Goal: Task Accomplishment & Management: Manage account settings

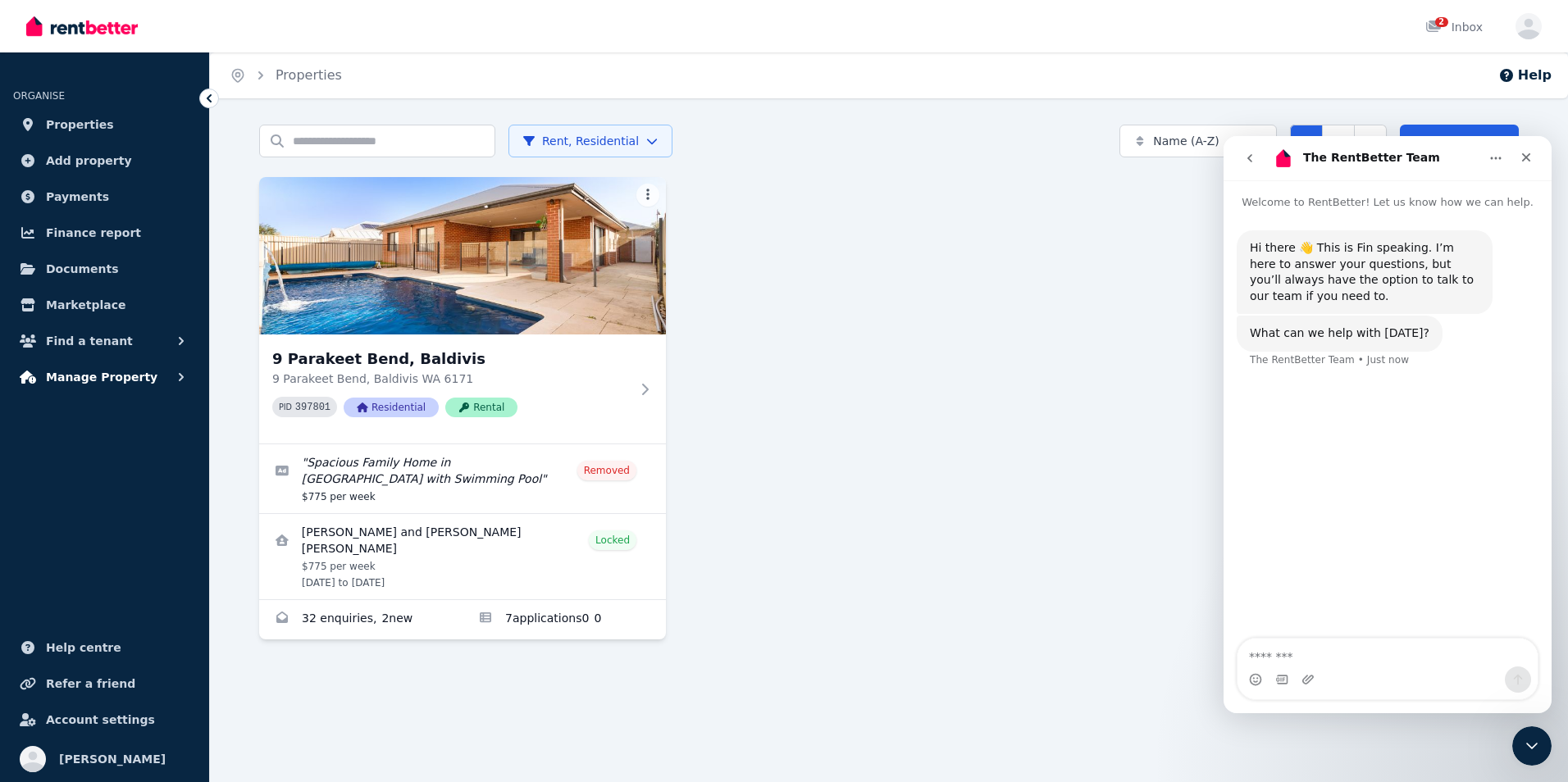
click at [138, 384] on button "Manage Property" at bounding box center [104, 378] width 183 height 33
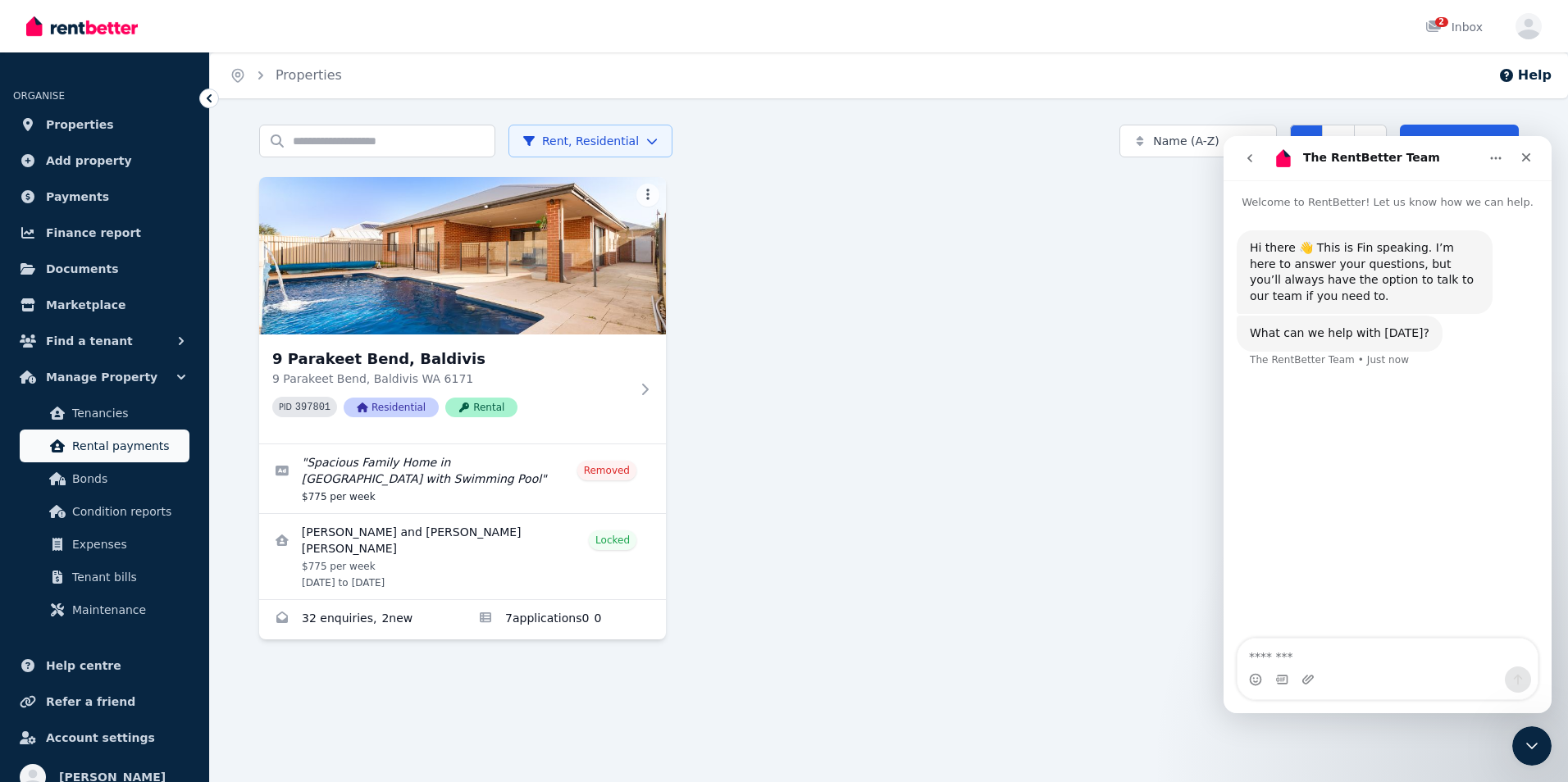
click at [106, 446] on span "Rental payments" at bounding box center [128, 446] width 111 height 19
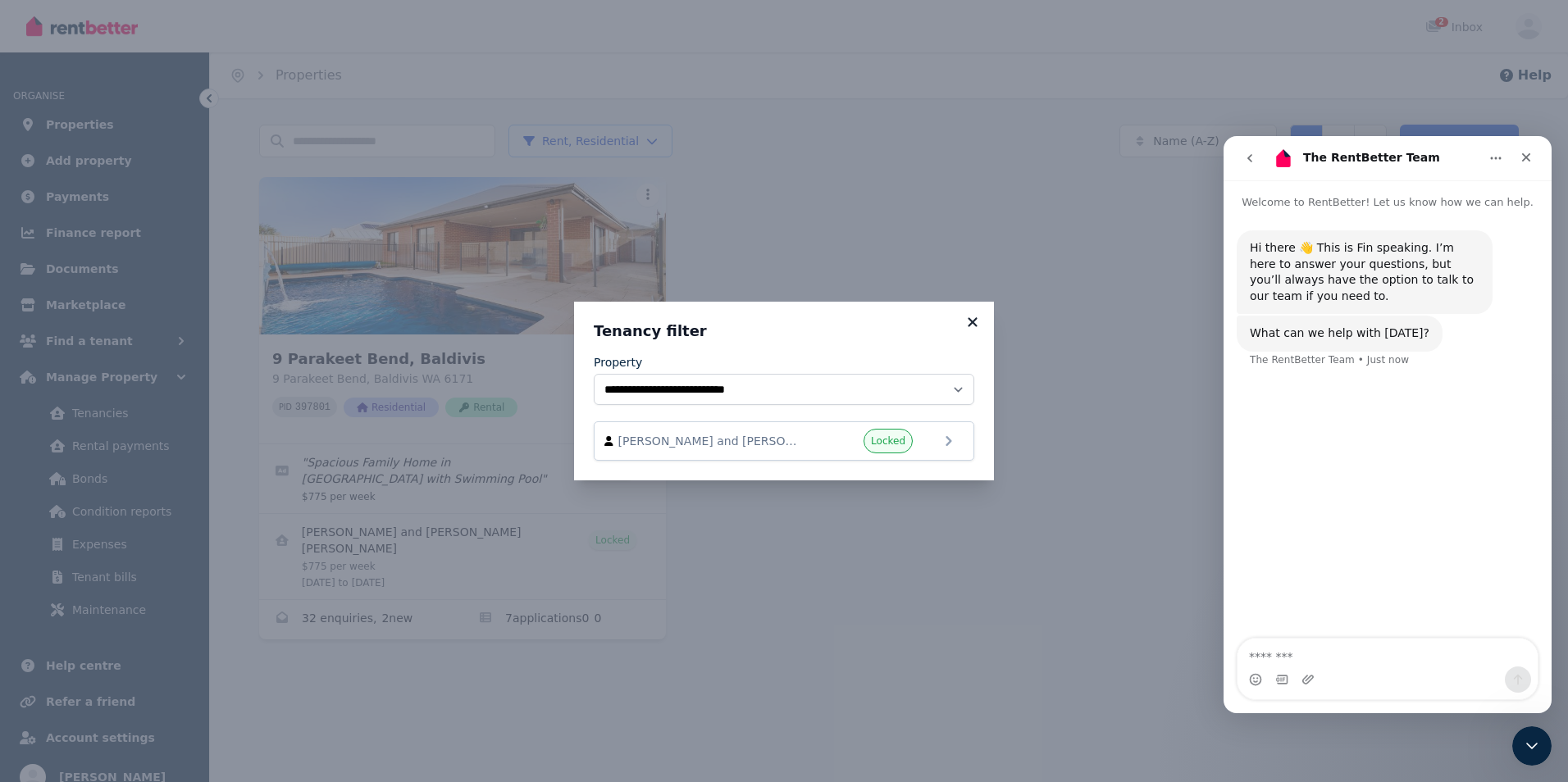
click at [965, 321] on icon at bounding box center [972, 321] width 17 height 15
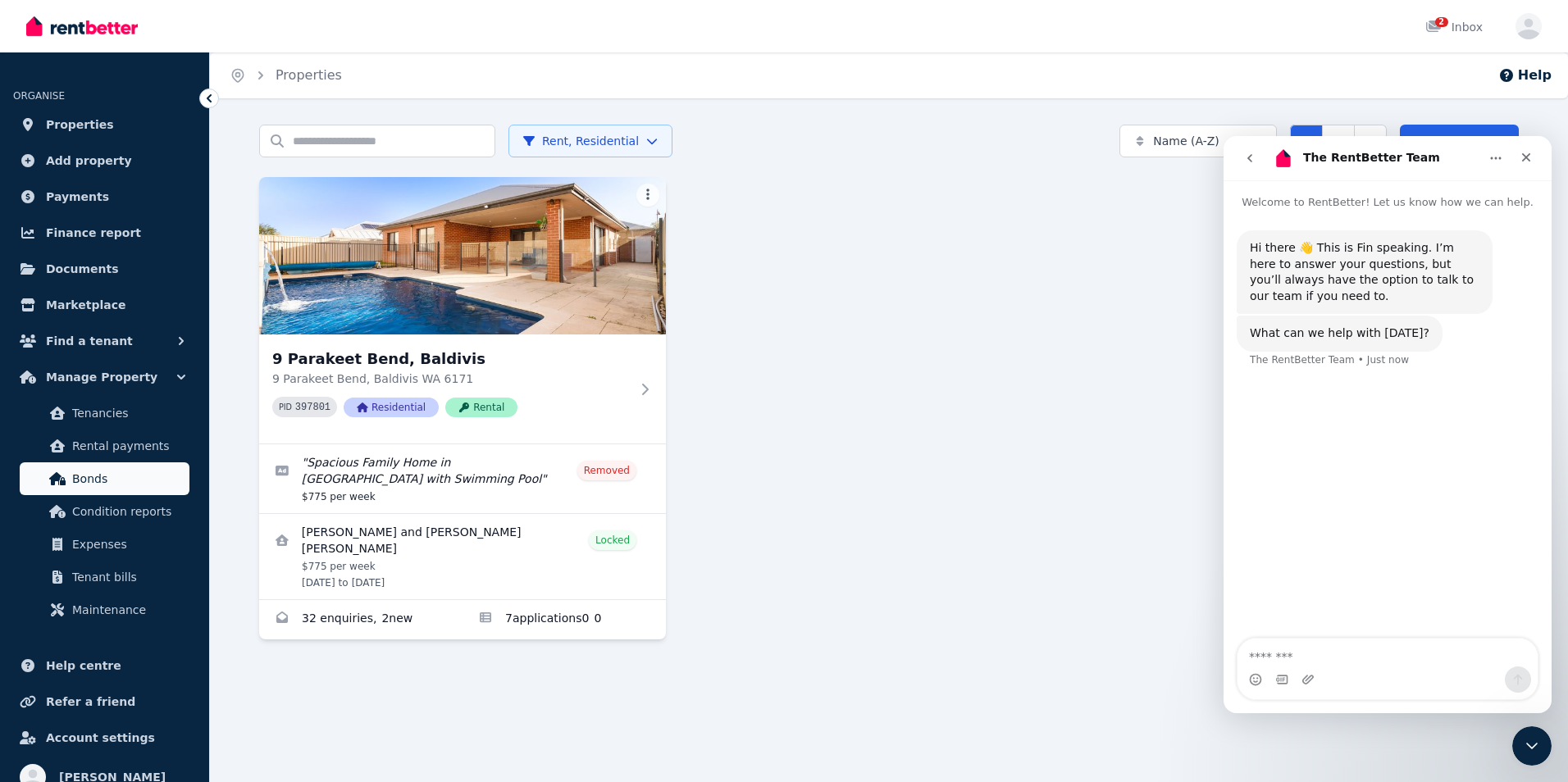
click at [134, 470] on span "Bonds" at bounding box center [128, 479] width 111 height 19
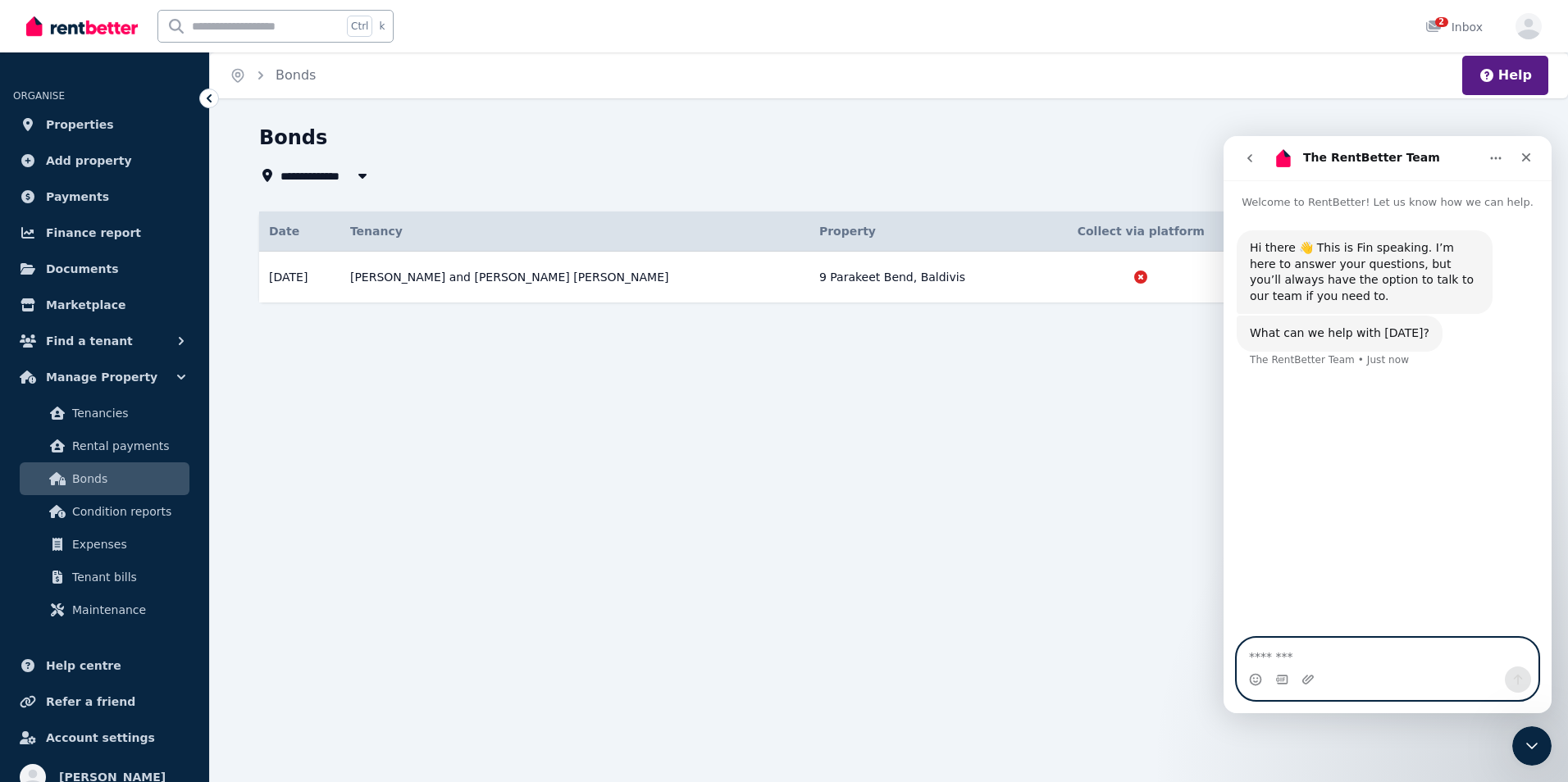
click at [1281, 651] on textarea "Message…" at bounding box center [1388, 652] width 300 height 28
click at [1393, 662] on textarea "**********" at bounding box center [1388, 652] width 300 height 28
type textarea "**********"
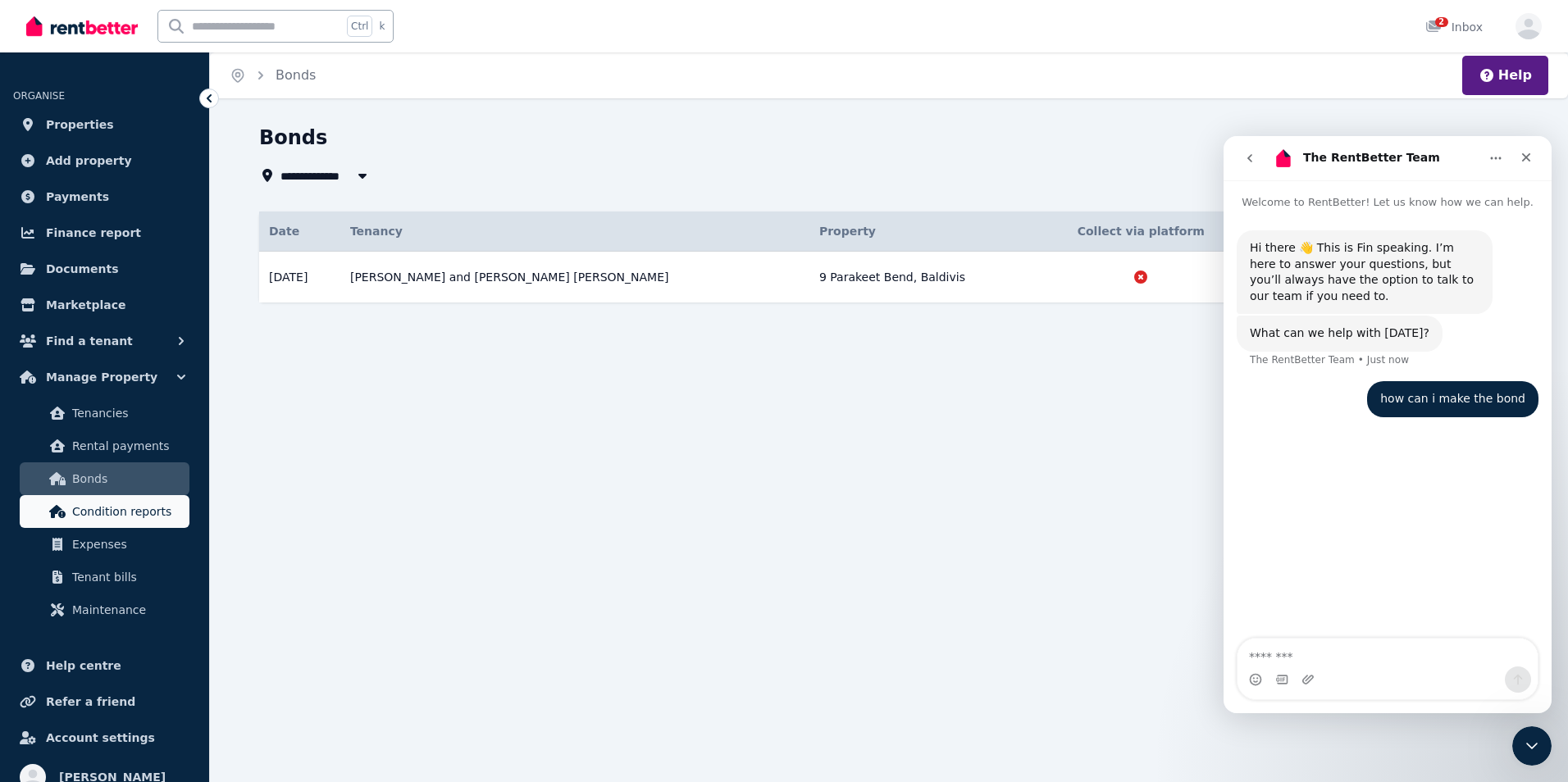
click at [115, 518] on span "Condition reports" at bounding box center [128, 511] width 111 height 19
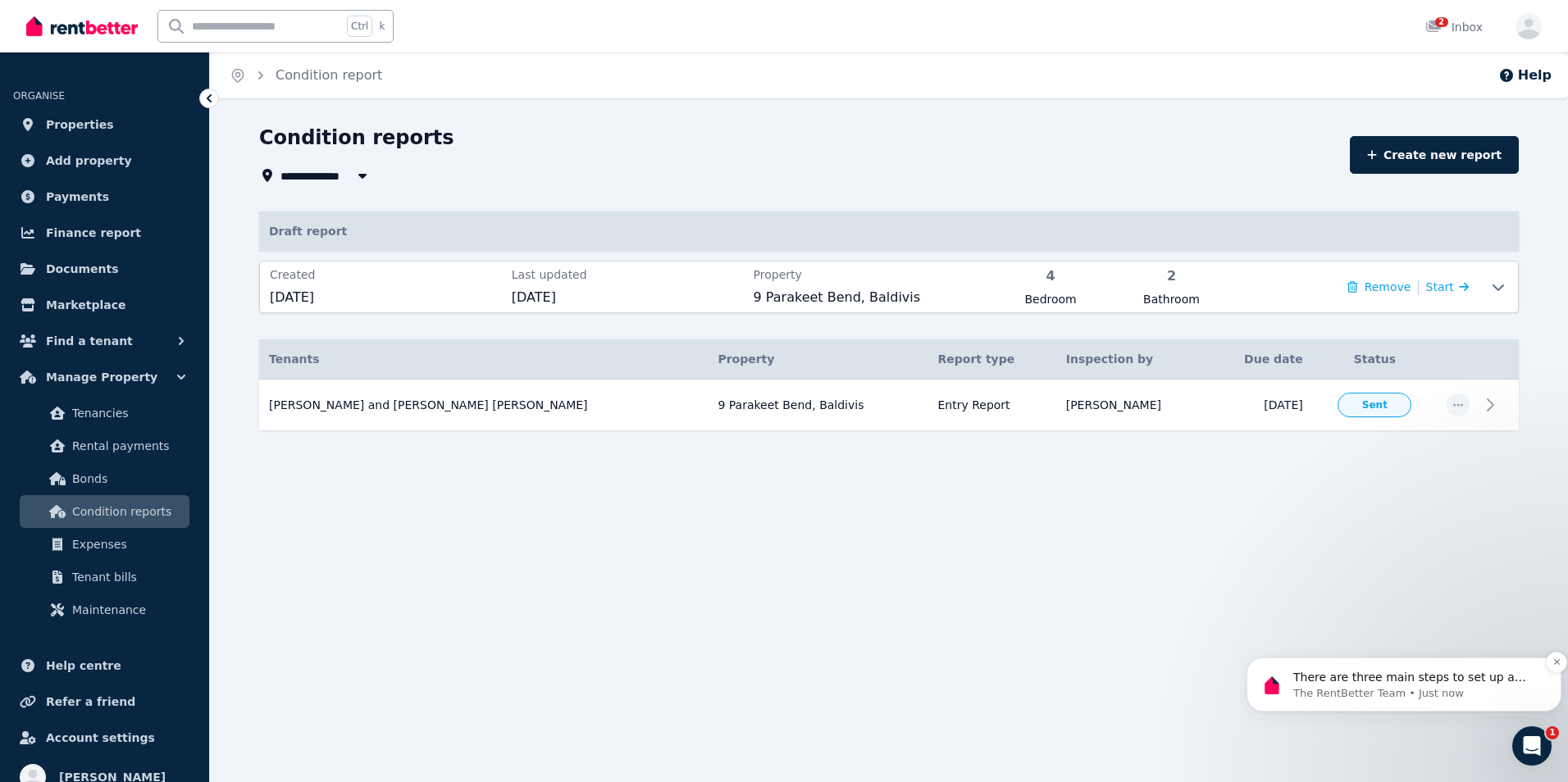
click at [1382, 683] on p "There are three main steps to set up a bond on our platform: 1. Set up your bon…" at bounding box center [1417, 678] width 247 height 17
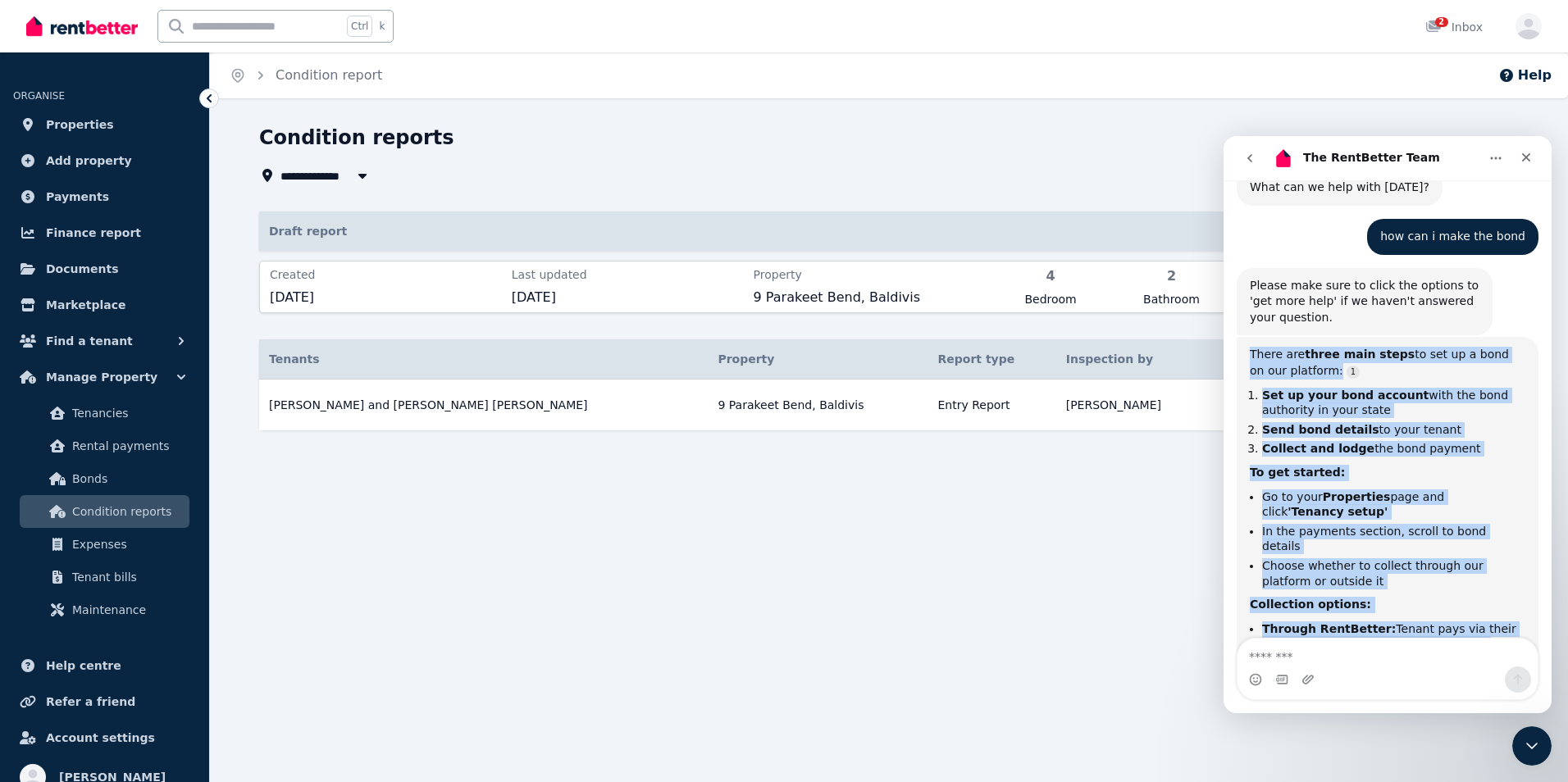
scroll to position [351, 0]
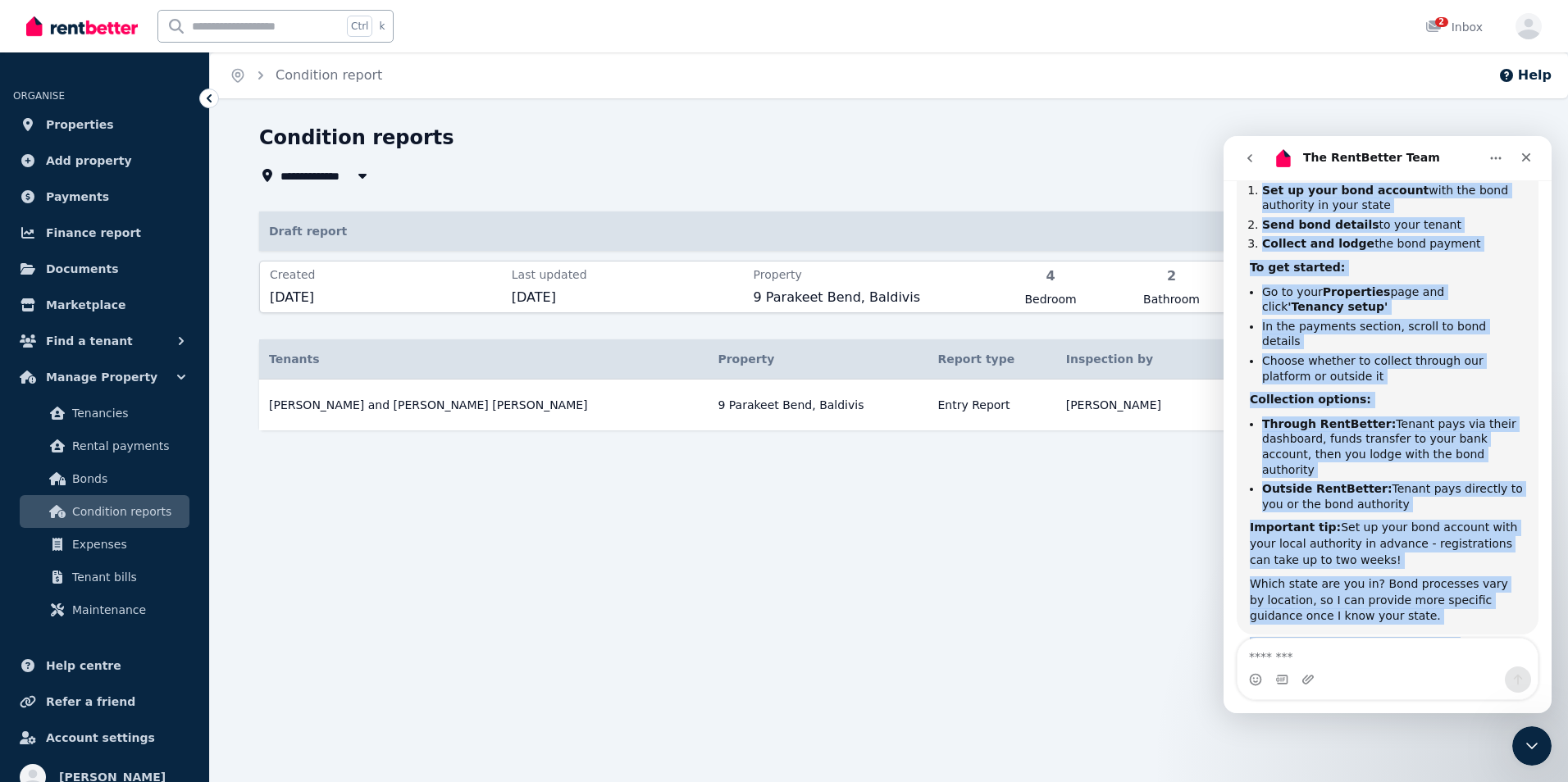
drag, startPoint x: 1251, startPoint y: 356, endPoint x: 1407, endPoint y: 664, distance: 345.3
click at [1407, 664] on div "Welcome to RentBetter! Let us know how we can help. Hi there 👋 This is Fin spea…" at bounding box center [1388, 446] width 328 height 533
copy div "There are three main steps to set up a bond on our platform: Set up your bond a…"
